Goal: Transaction & Acquisition: Purchase product/service

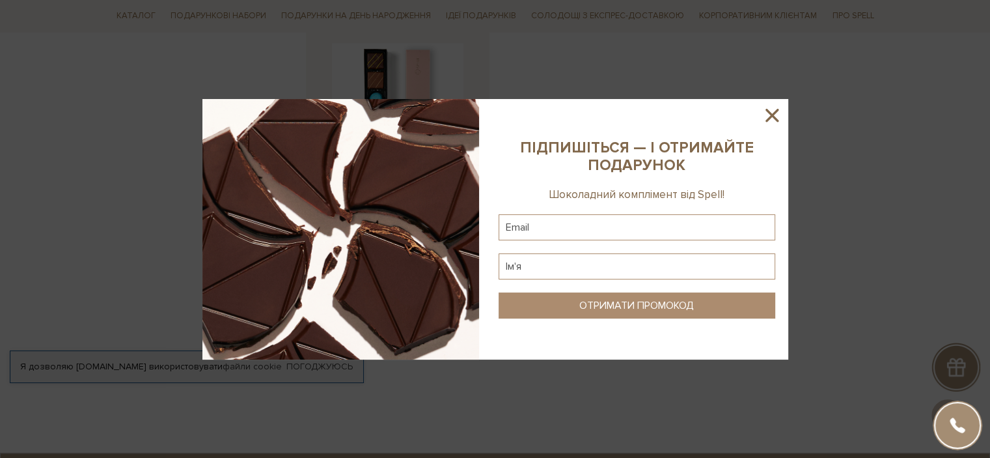
scroll to position [1693, 0]
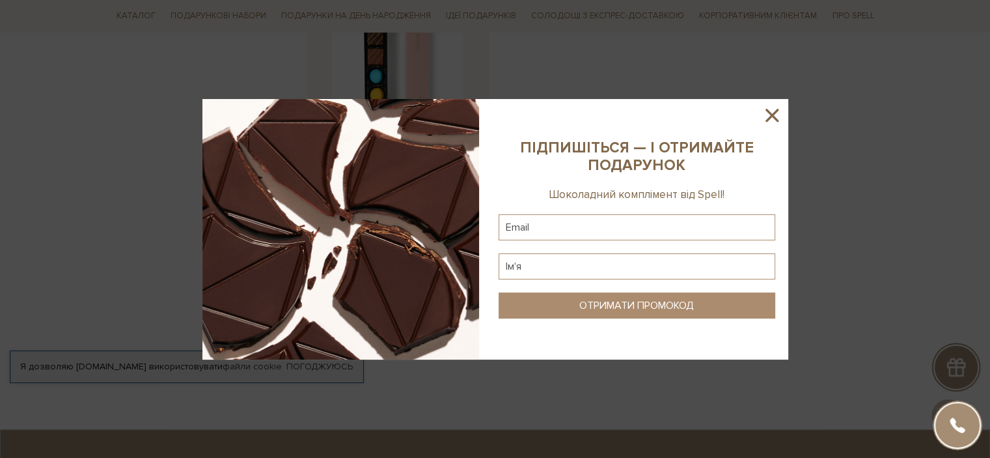
click at [779, 111] on icon at bounding box center [772, 115] width 22 height 22
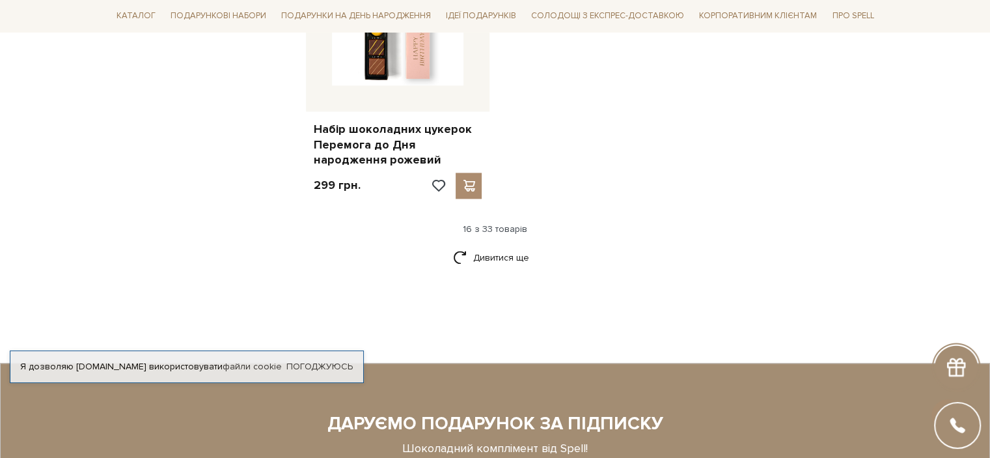
scroll to position [1758, 0]
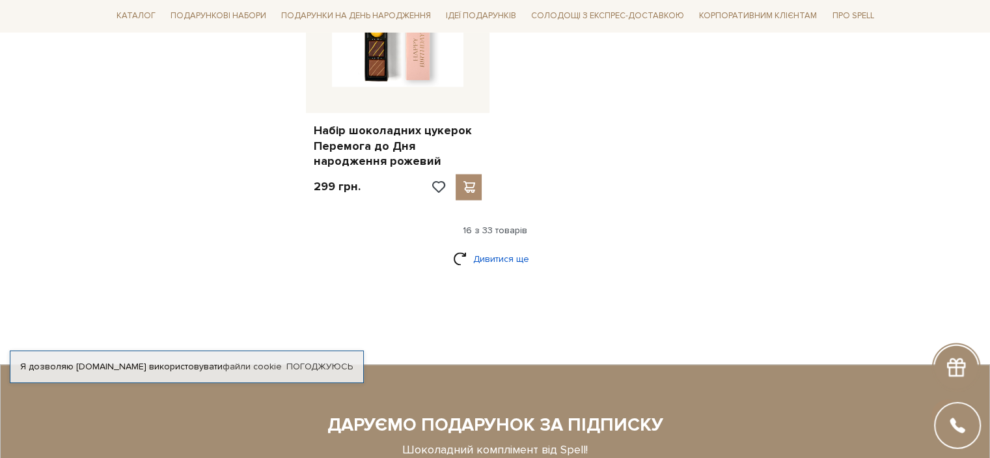
click at [498, 247] on link "Дивитися ще" at bounding box center [495, 258] width 85 height 23
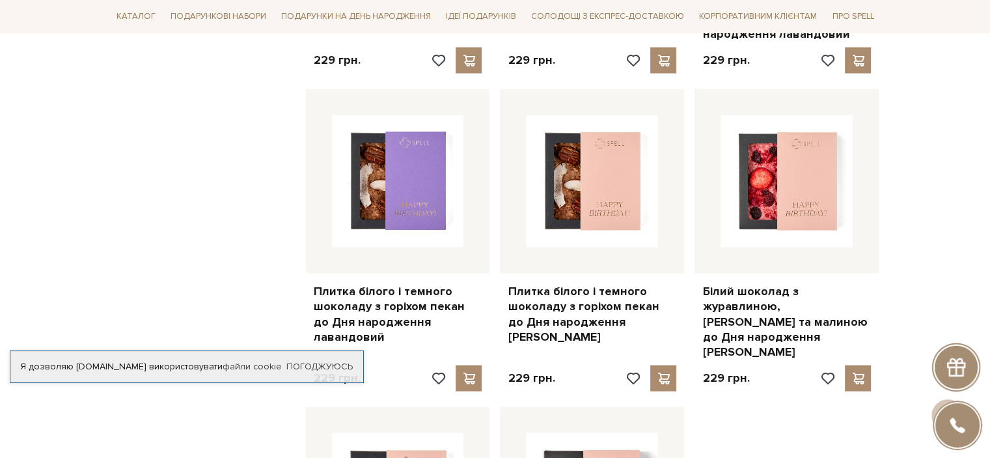
scroll to position [2800, 0]
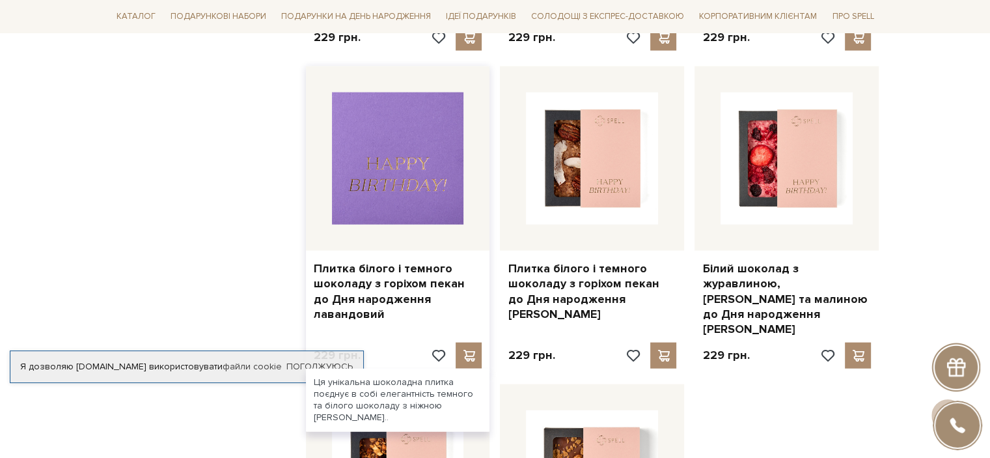
click at [354, 115] on img at bounding box center [398, 158] width 132 height 132
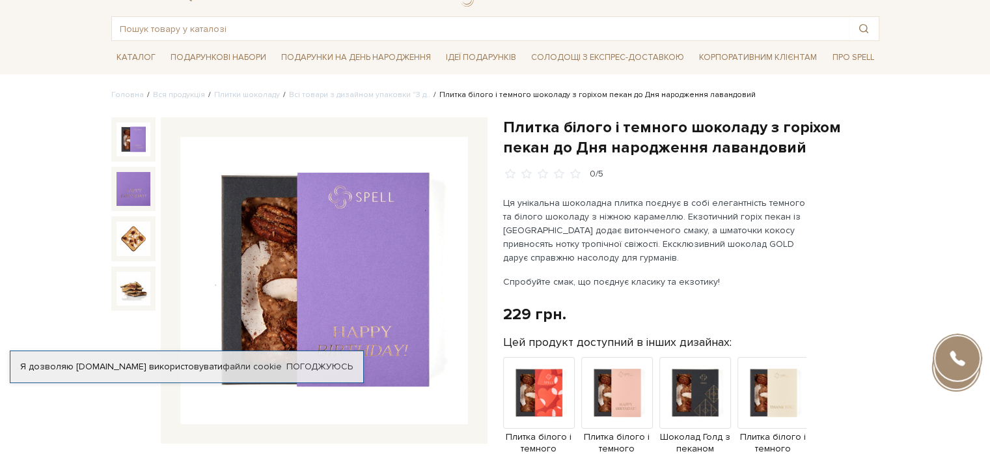
scroll to position [130, 0]
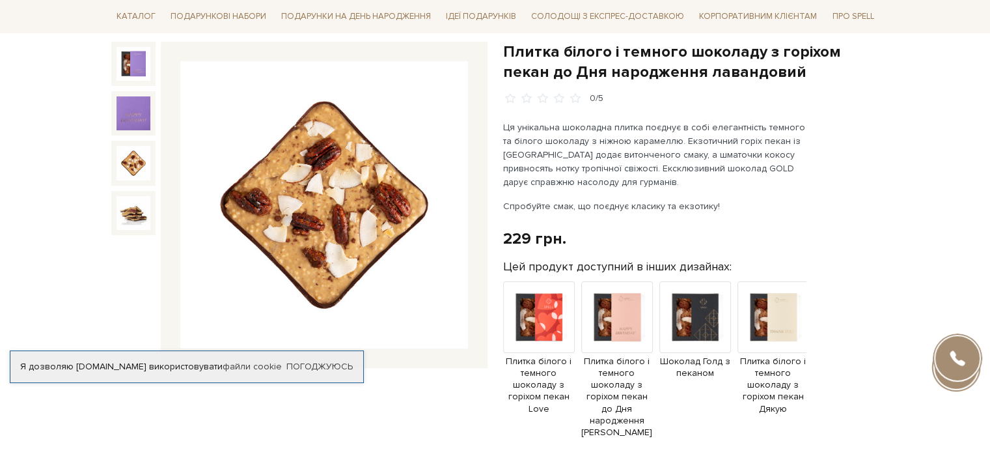
click at [122, 167] on img at bounding box center [134, 163] width 34 height 34
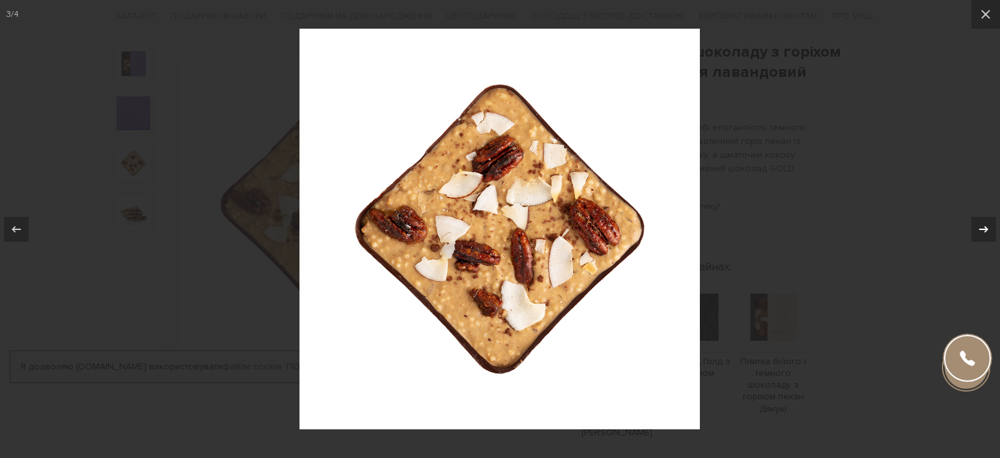
click at [982, 229] on icon at bounding box center [983, 228] width 9 height 7
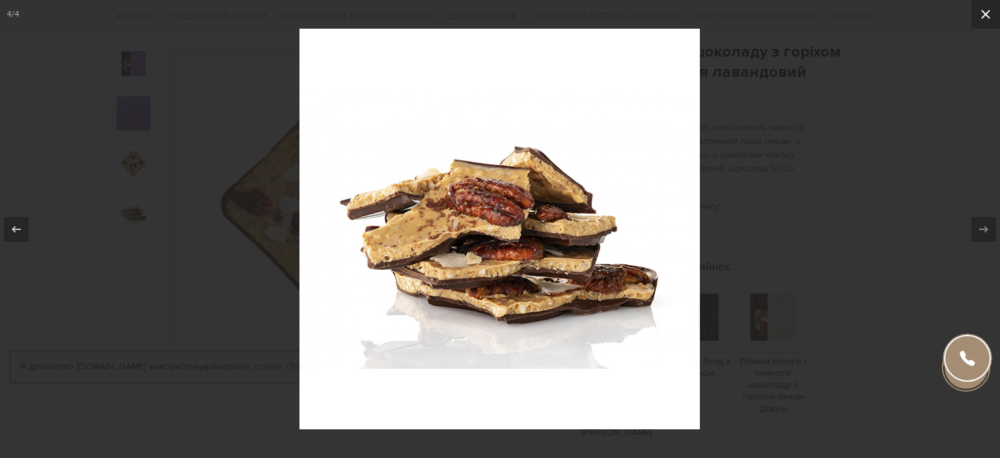
click at [985, 10] on icon at bounding box center [986, 15] width 16 height 16
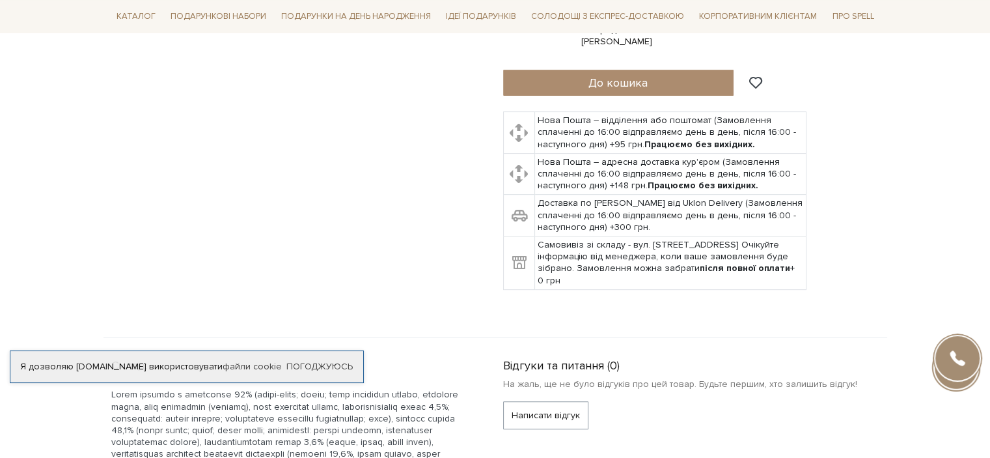
scroll to position [781, 0]
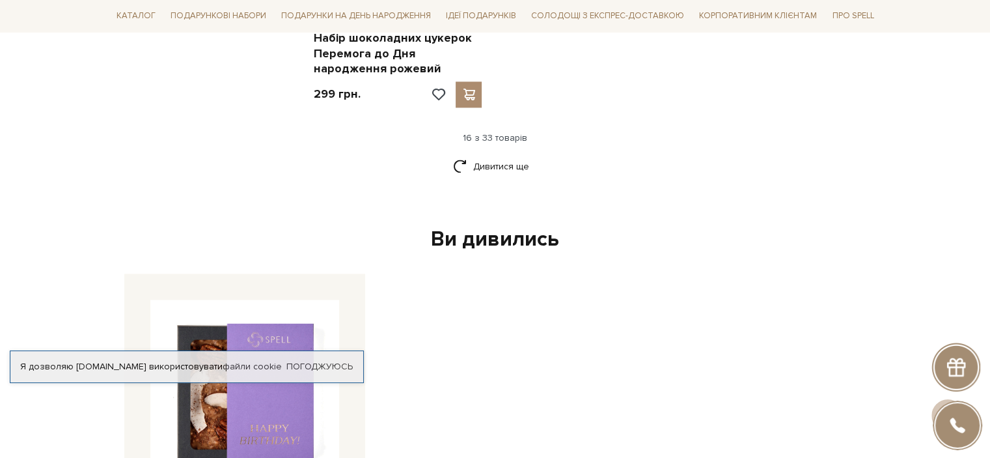
scroll to position [1758, 0]
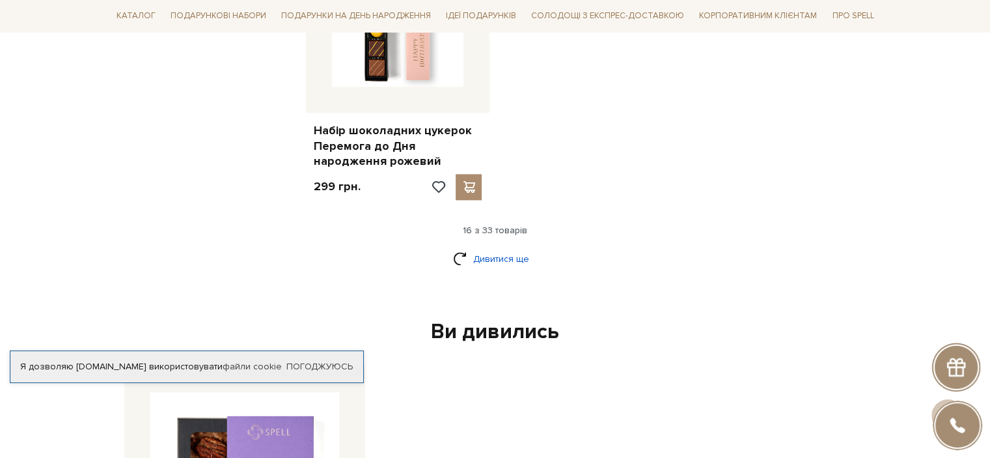
click at [507, 247] on link "Дивитися ще" at bounding box center [495, 258] width 85 height 23
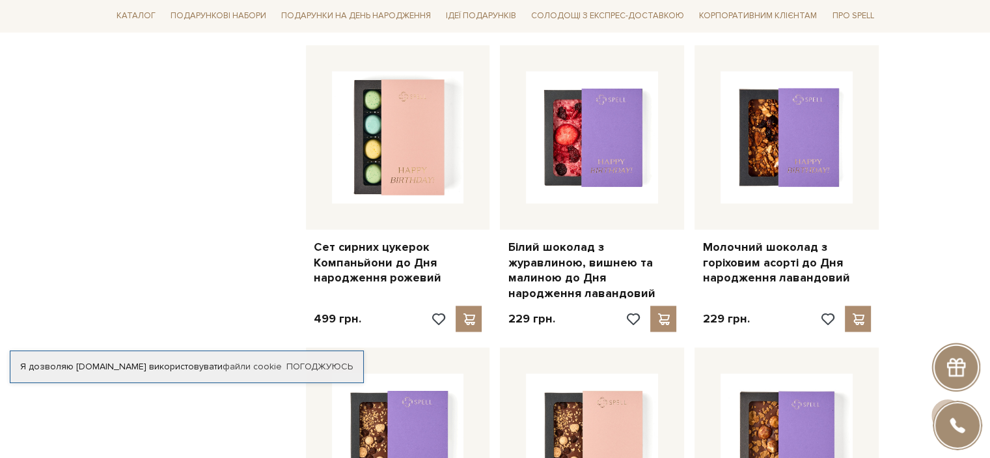
scroll to position [2214, 0]
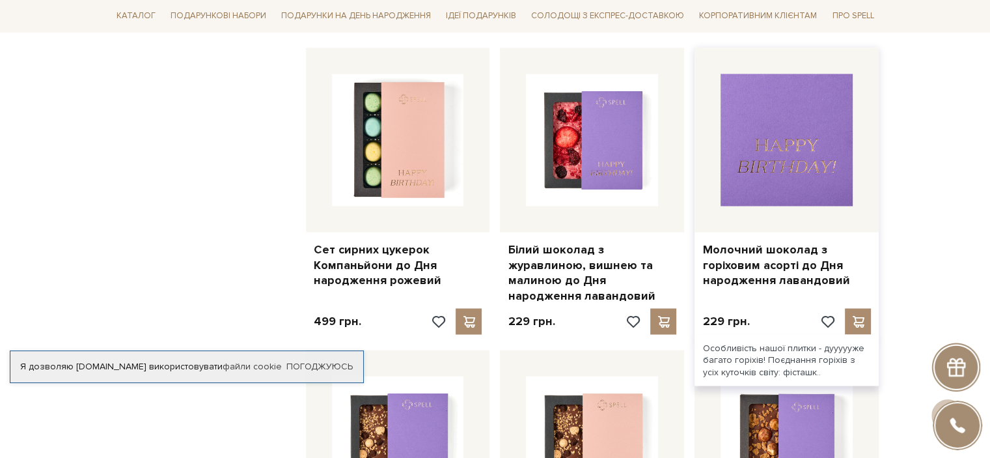
click at [751, 146] on img at bounding box center [787, 140] width 132 height 132
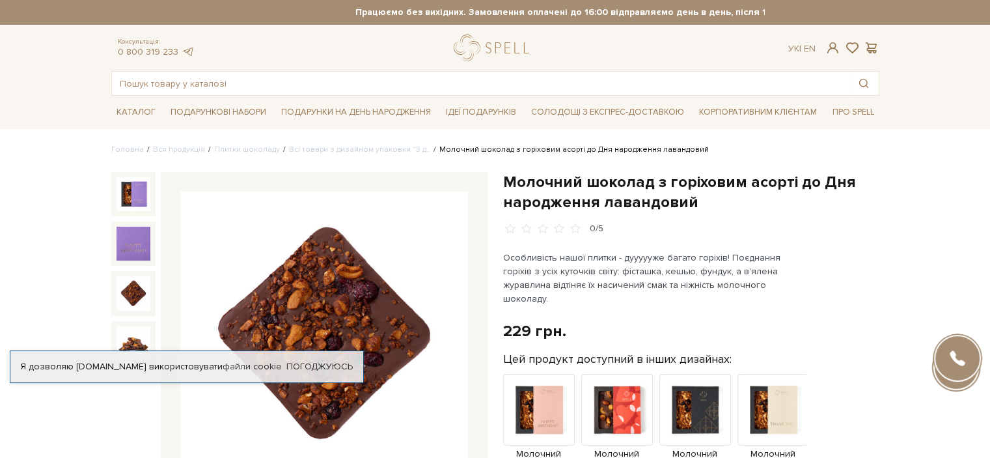
click at [132, 291] on img at bounding box center [134, 293] width 34 height 34
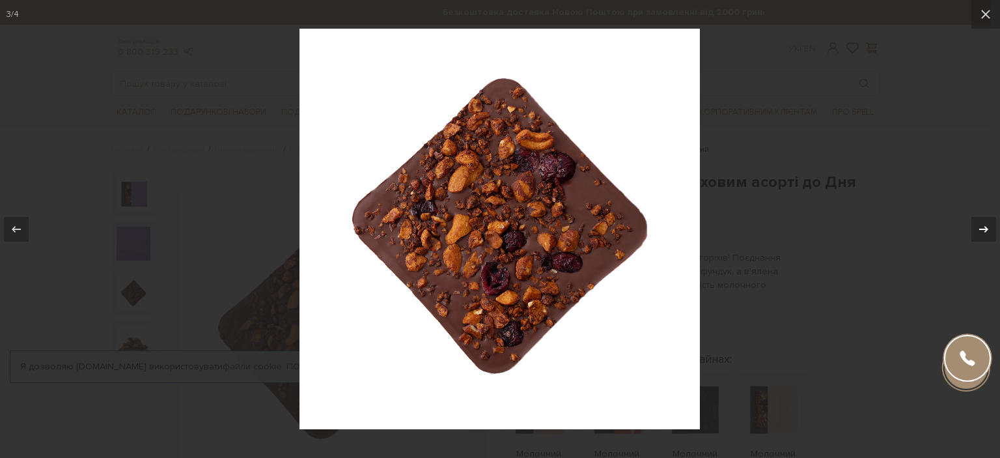
click at [981, 230] on icon at bounding box center [984, 229] width 16 height 16
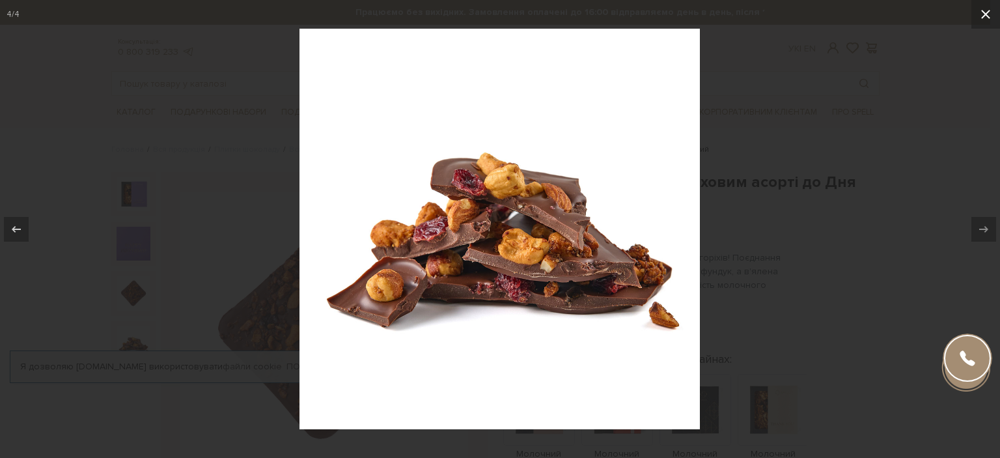
click at [984, 9] on icon at bounding box center [986, 15] width 16 height 16
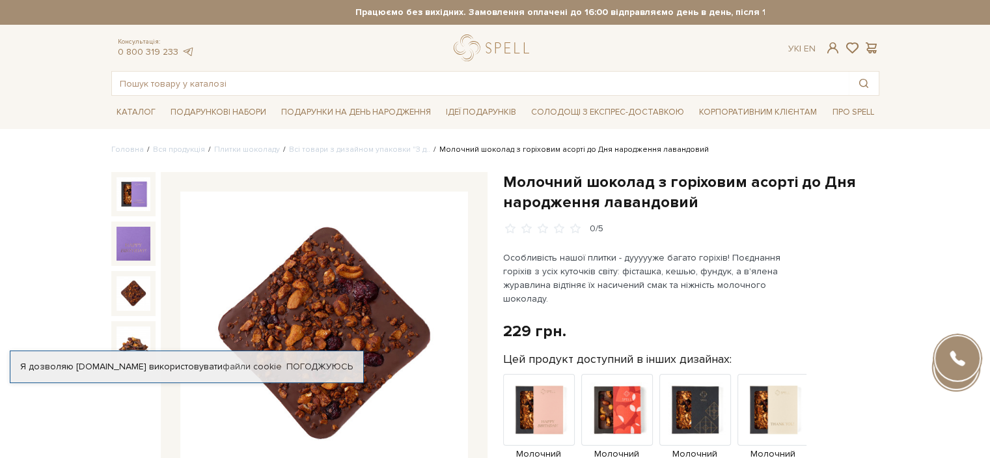
click at [333, 302] on img at bounding box center [324, 335] width 288 height 288
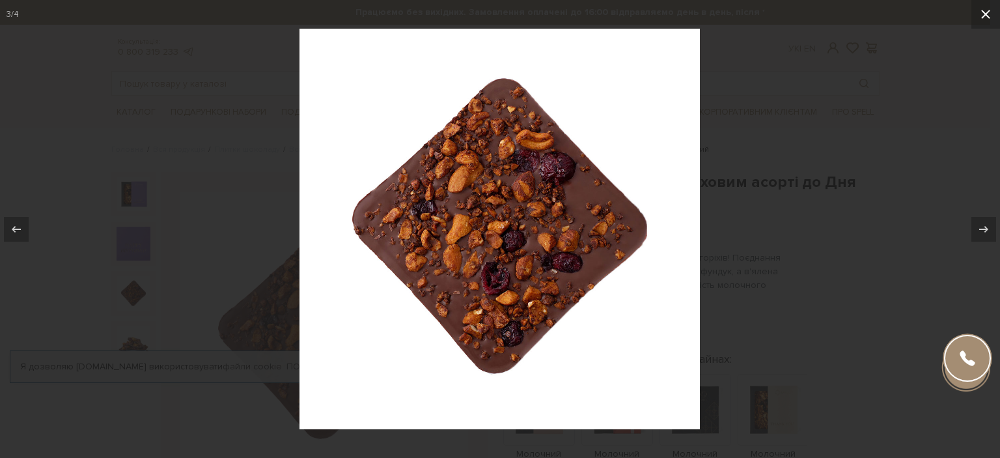
click at [988, 16] on icon at bounding box center [985, 14] width 9 height 9
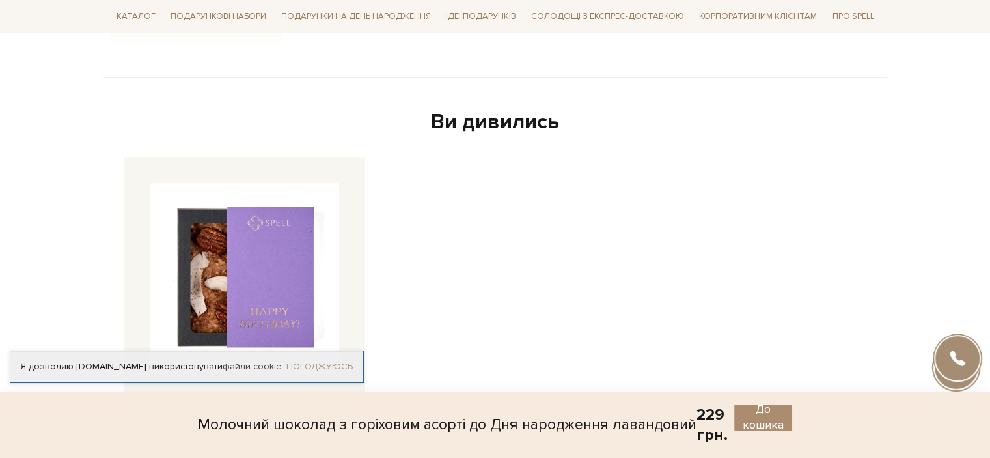
scroll to position [1367, 0]
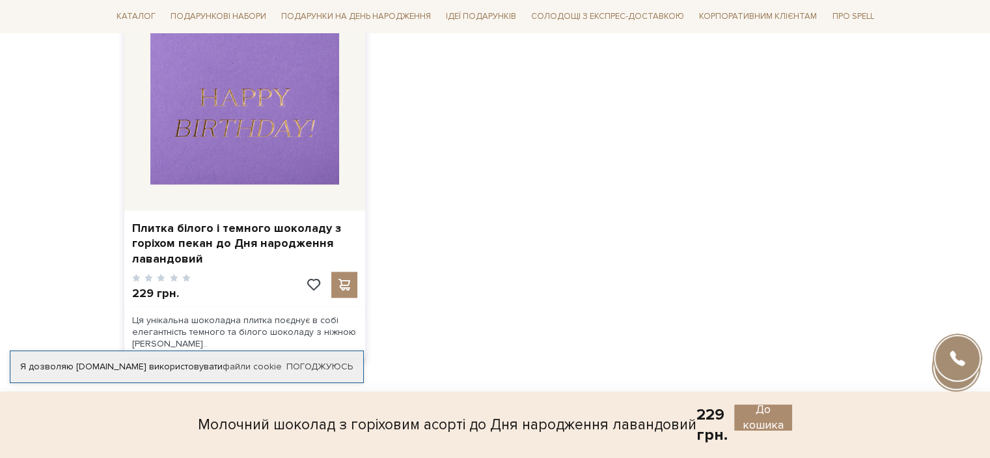
click at [209, 130] on img at bounding box center [244, 89] width 189 height 189
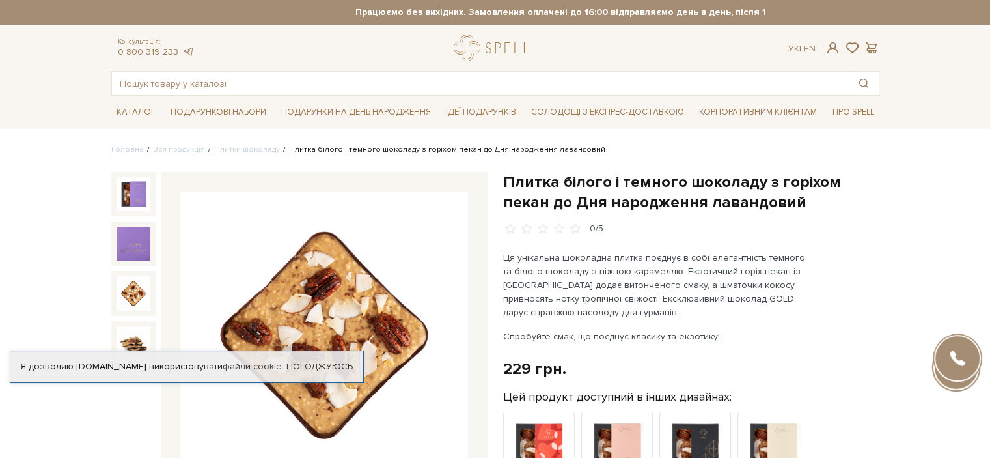
click at [119, 297] on img at bounding box center [134, 293] width 34 height 34
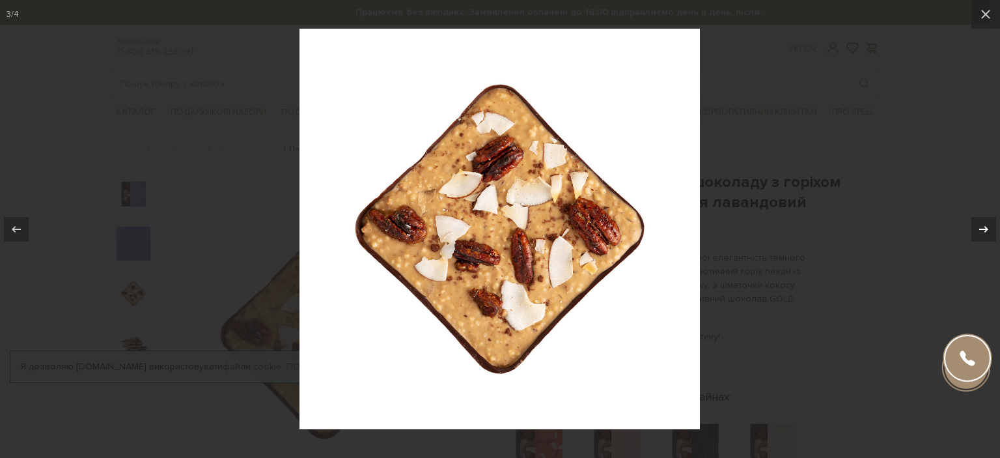
click at [990, 234] on div at bounding box center [983, 229] width 25 height 25
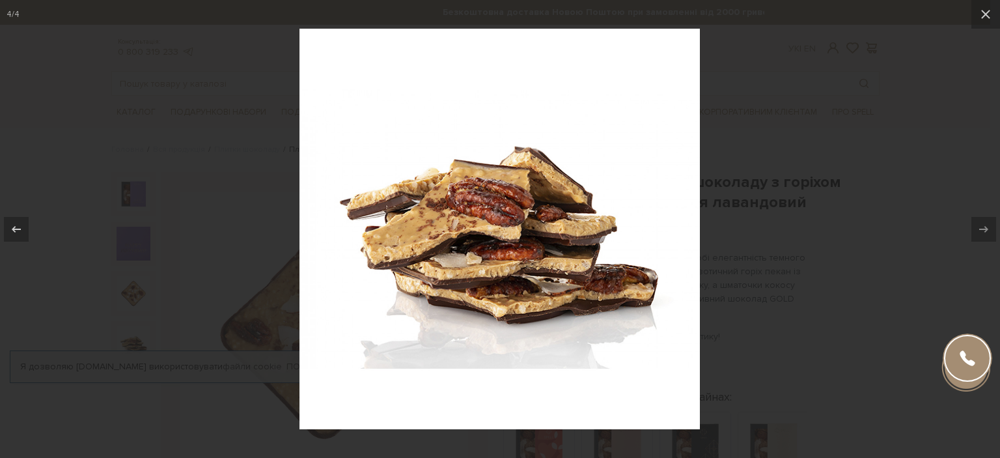
click at [990, 234] on div "4 / 4" at bounding box center [500, 229] width 1000 height 458
click at [990, 13] on icon at bounding box center [986, 15] width 16 height 16
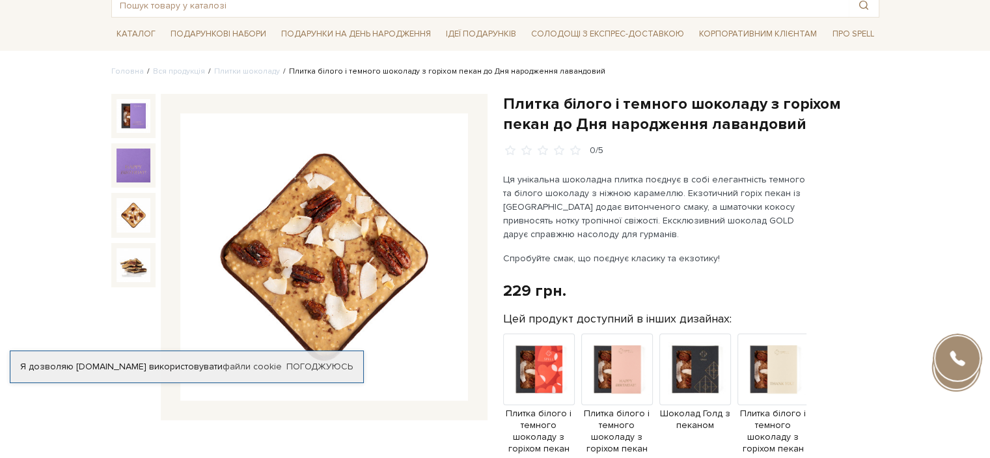
scroll to position [195, 0]
